Goal: Task Accomplishment & Management: Use online tool/utility

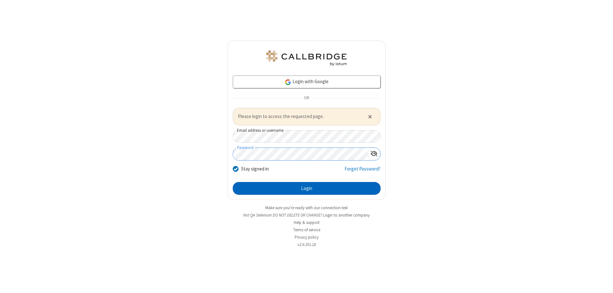
click at [307, 188] on button "Login" at bounding box center [307, 188] width 148 height 13
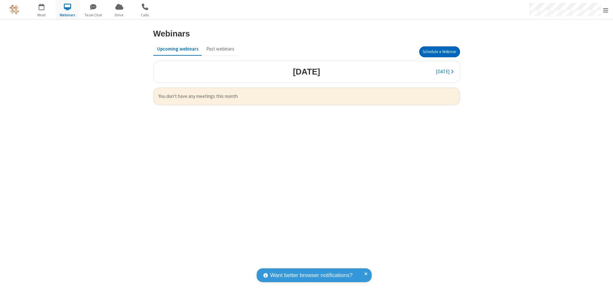
click at [440, 52] on button "Schedule a Webinar" at bounding box center [439, 51] width 41 height 11
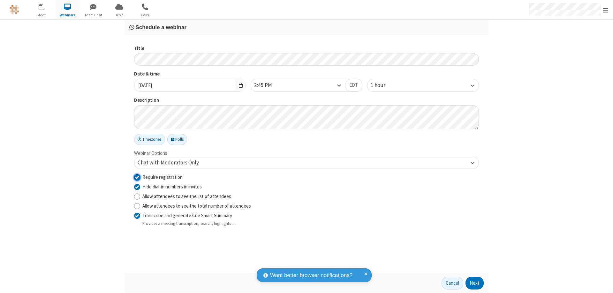
click at [137, 177] on input "Require registration" at bounding box center [137, 176] width 6 height 7
checkbox input "false"
click at [475, 283] on button "Next" at bounding box center [475, 282] width 18 height 13
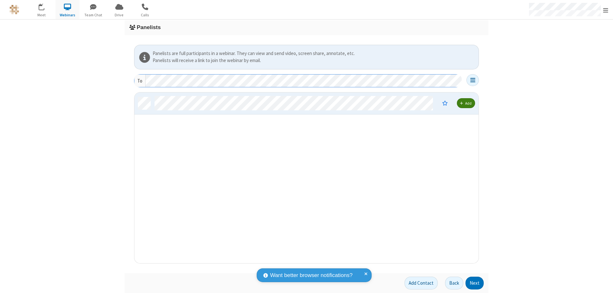
scroll to position [166, 340]
click at [475, 283] on button "Next" at bounding box center [475, 282] width 18 height 13
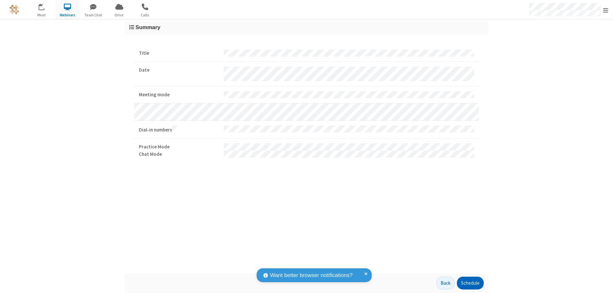
click at [470, 283] on button "Schedule" at bounding box center [470, 282] width 27 height 13
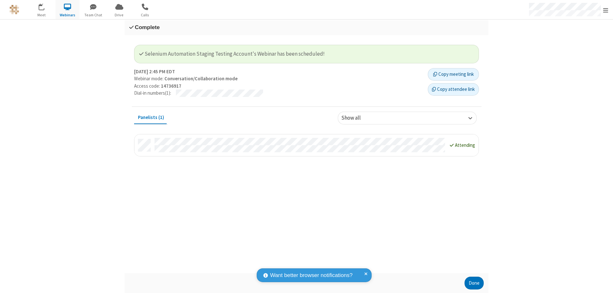
click at [474, 283] on button "Done" at bounding box center [474, 282] width 19 height 13
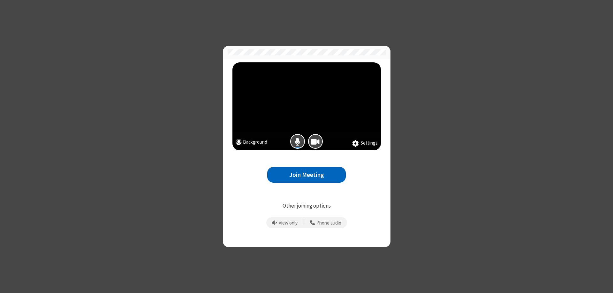
click at [307, 174] on button "Join Meeting" at bounding box center [306, 175] width 79 height 16
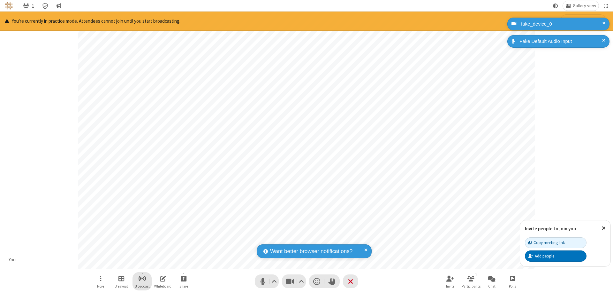
click at [142, 278] on span "Start broadcast" at bounding box center [142, 278] width 8 height 8
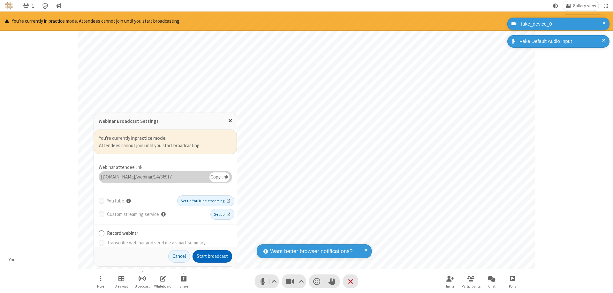
click at [212, 256] on button "Start broadcast" at bounding box center [213, 256] width 40 height 13
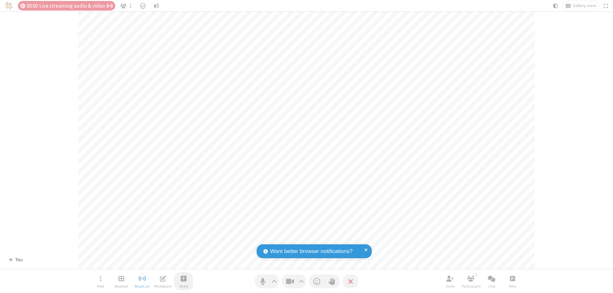
click at [184, 278] on span "Start sharing" at bounding box center [184, 278] width 6 height 8
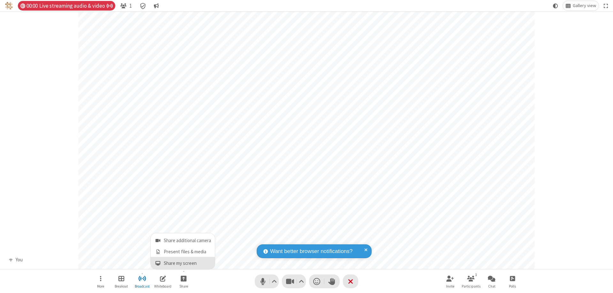
click at [158, 263] on span "Share my screen" at bounding box center [157, 262] width 7 height 5
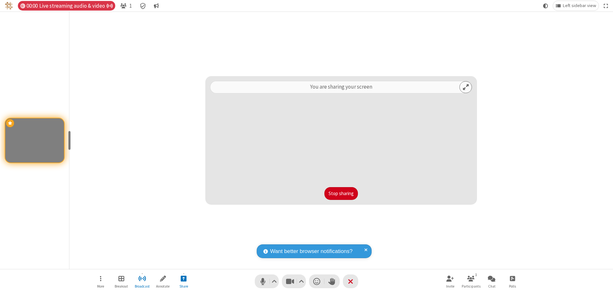
click at [101, 281] on span "Open menu" at bounding box center [101, 278] width 2 height 8
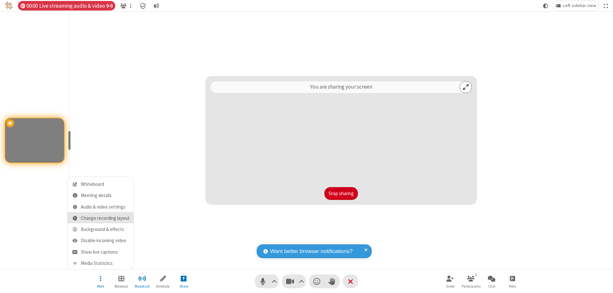
click at [105, 218] on span "Change recording layout" at bounding box center [105, 217] width 49 height 5
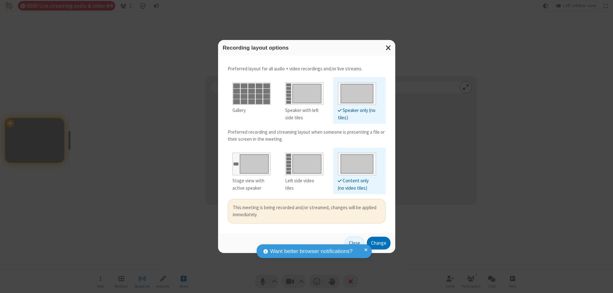
click at [304, 181] on div "Left side video tiles" at bounding box center [304, 184] width 38 height 14
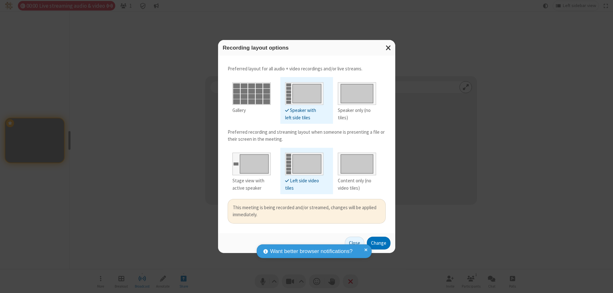
click at [379, 242] on button "Change" at bounding box center [379, 242] width 24 height 13
click at [355, 242] on button "Close" at bounding box center [354, 242] width 19 height 13
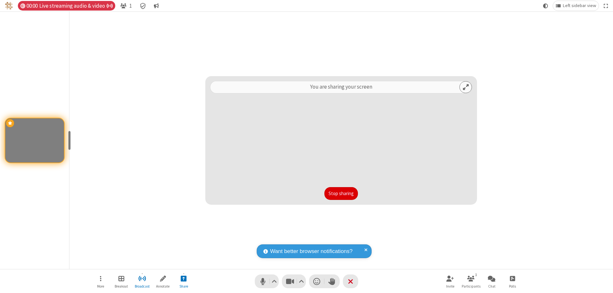
click at [341, 193] on button "Stop sharing" at bounding box center [342, 193] width 34 height 13
